Goal: Information Seeking & Learning: Learn about a topic

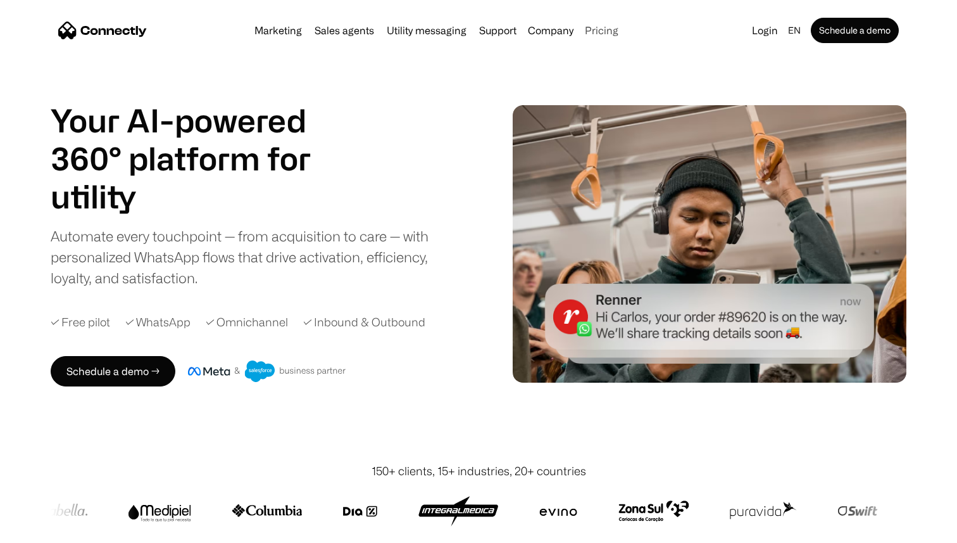
click at [606, 29] on link "Pricing" at bounding box center [602, 30] width 44 height 10
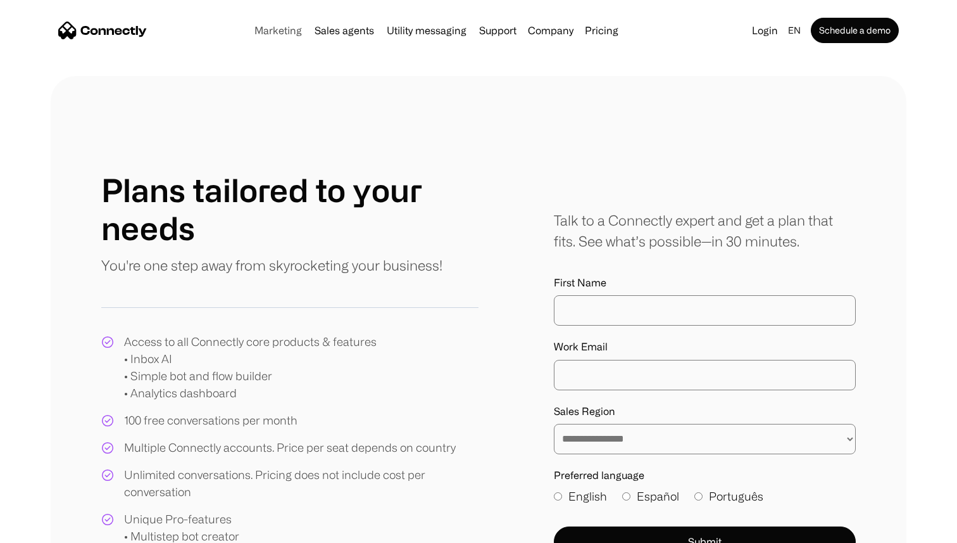
click at [284, 28] on link "Marketing" at bounding box center [278, 30] width 58 height 10
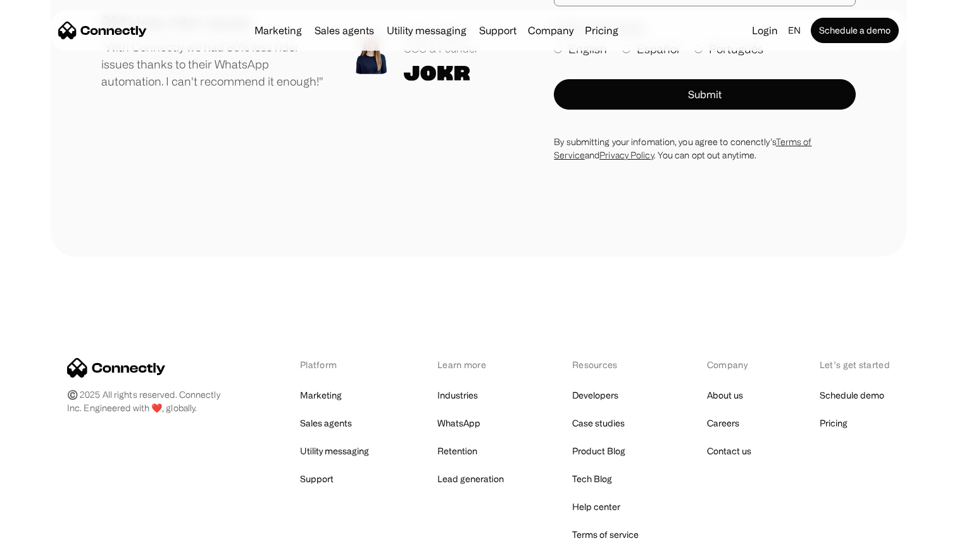
scroll to position [4505, 0]
